Goal: Task Accomplishment & Management: Complete application form

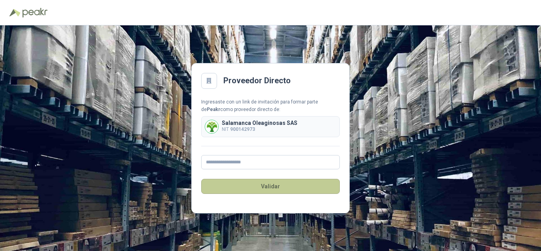
click at [271, 188] on button "Validar" at bounding box center [270, 186] width 139 height 15
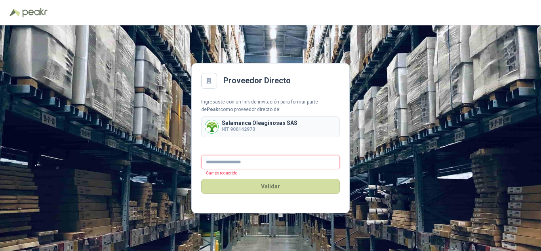
click at [248, 165] on input "text" at bounding box center [270, 162] width 139 height 14
type input "**********"
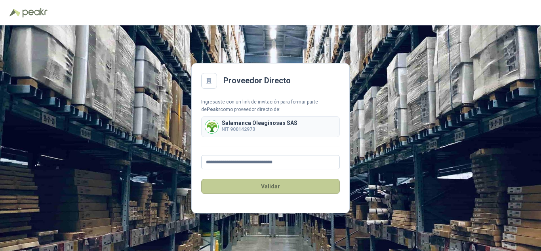
click at [258, 187] on button "Validar" at bounding box center [270, 186] width 139 height 15
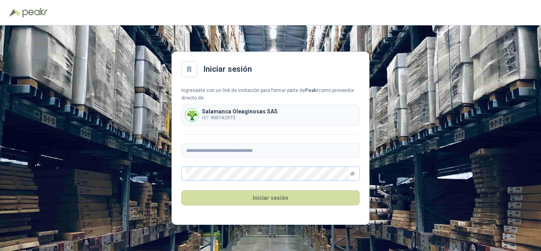
click at [353, 175] on icon "eye-invisible" at bounding box center [352, 174] width 5 height 4
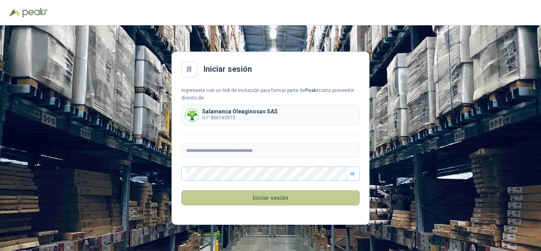
click at [258, 198] on button "Iniciar sesión" at bounding box center [270, 197] width 178 height 15
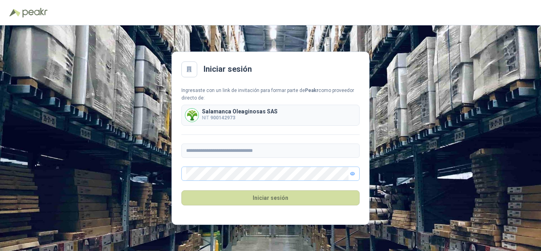
click at [352, 175] on icon "eye" at bounding box center [353, 173] width 4 height 3
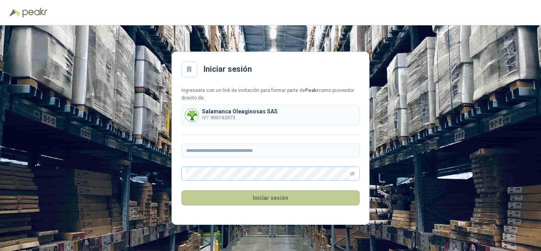
click at [306, 197] on button "Iniciar sesión" at bounding box center [270, 197] width 178 height 15
